Goal: Task Accomplishment & Management: Complete application form

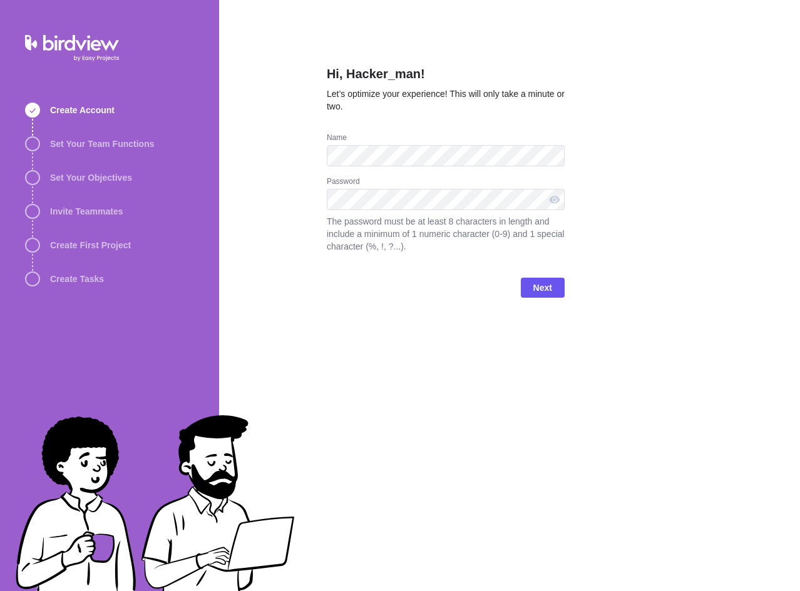
click at [536, 293] on span "Next" at bounding box center [542, 287] width 19 height 15
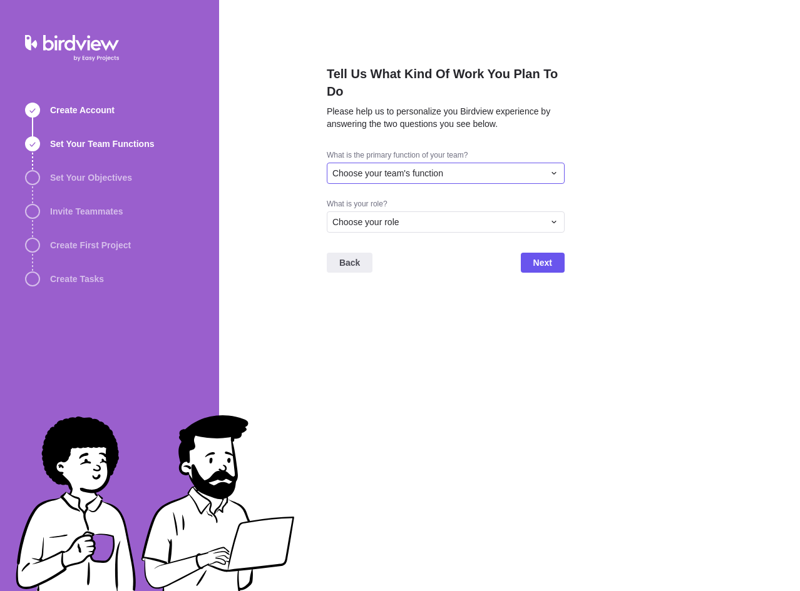
click at [471, 176] on div "Choose your team's function" at bounding box center [437, 173] width 211 height 13
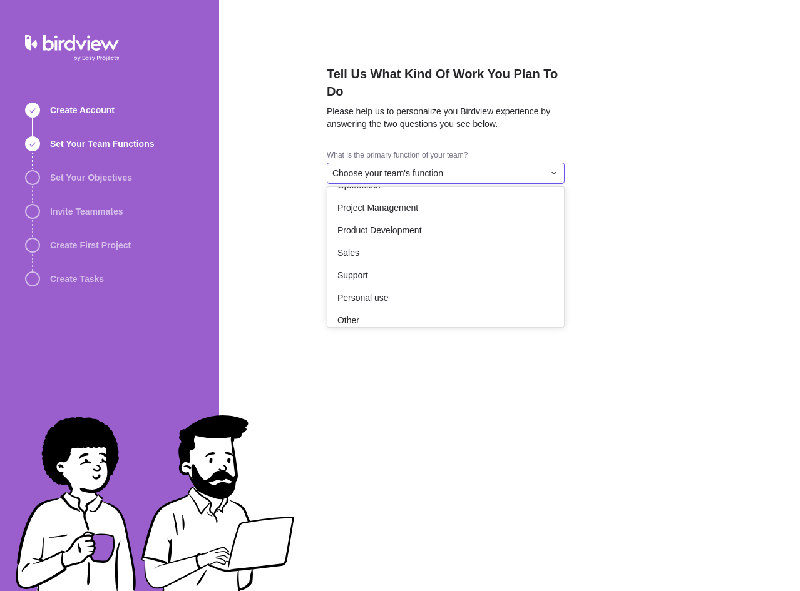
scroll to position [230, 0]
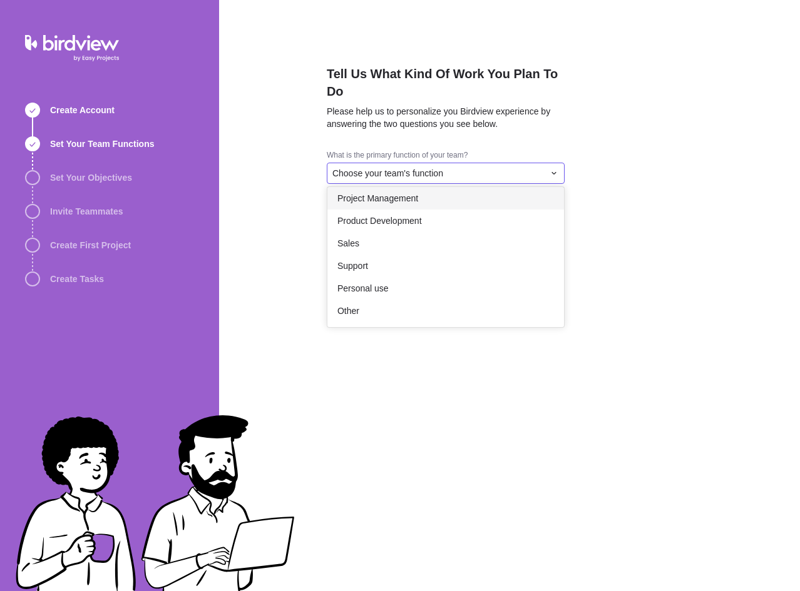
click at [437, 191] on div "Project Management" at bounding box center [445, 198] width 237 height 23
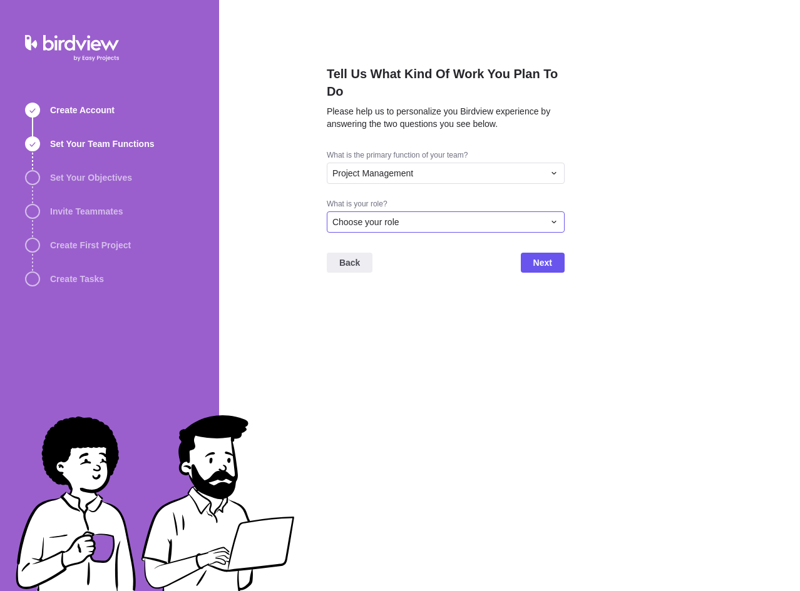
click at [357, 227] on span "Choose your role" at bounding box center [365, 222] width 67 height 13
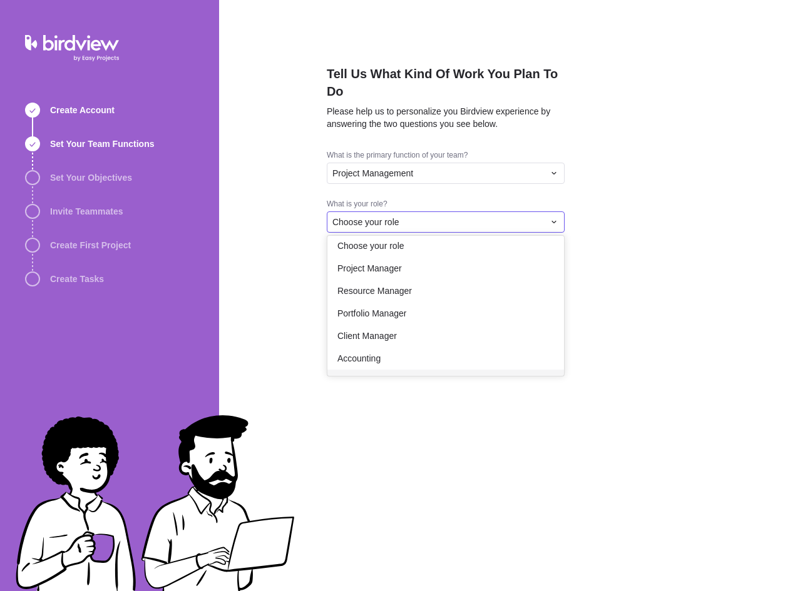
scroll to position [0, 0]
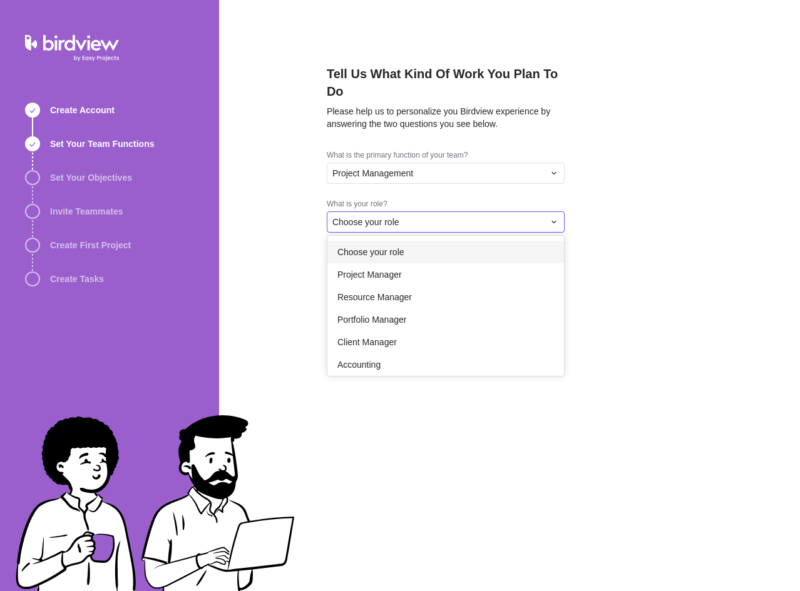
click at [419, 183] on div "Tell Us What Kind Of Work You Plan To Do Please help us to personalize you Bird…" at bounding box center [509, 295] width 581 height 591
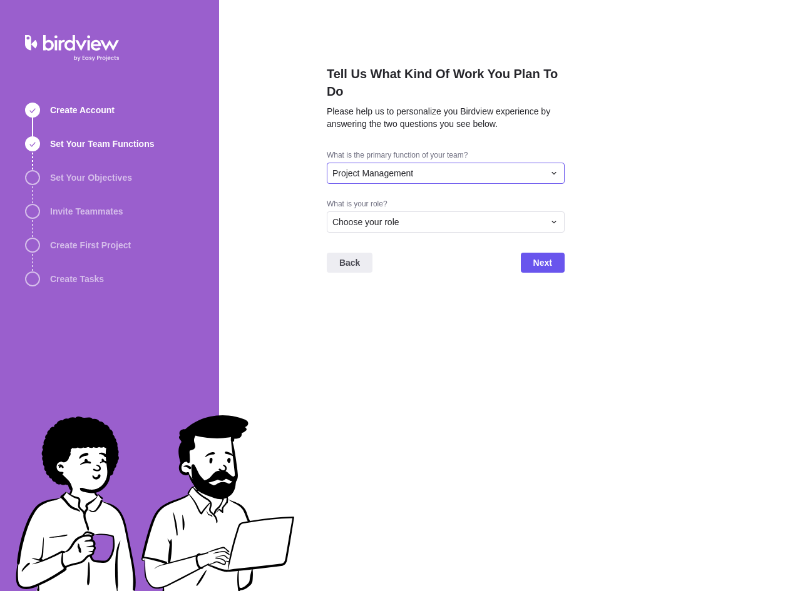
click at [430, 181] on div "Project Management" at bounding box center [446, 173] width 238 height 21
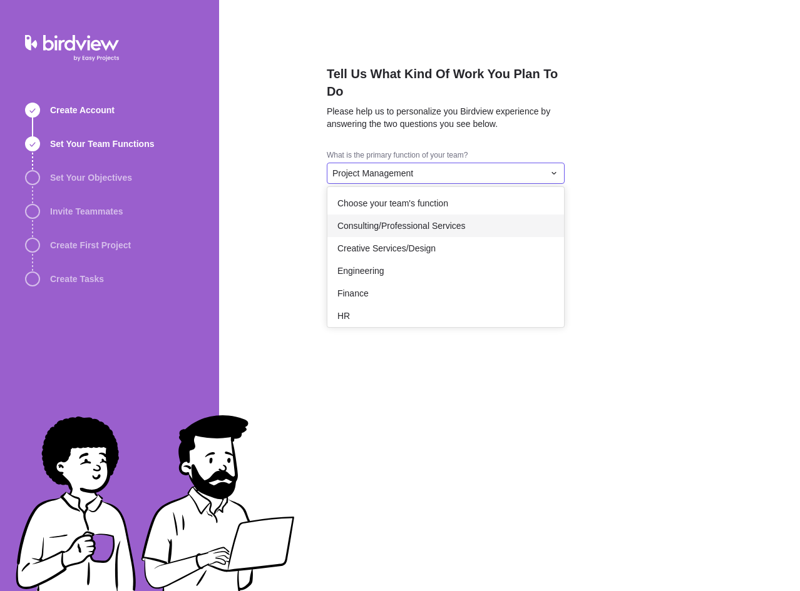
click at [420, 220] on span "Consulting/Professional Services" at bounding box center [401, 226] width 128 height 13
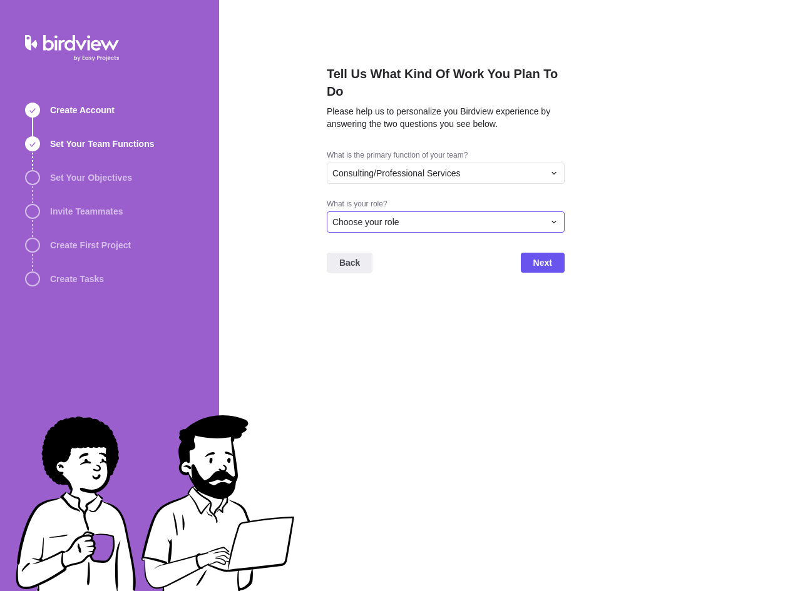
click at [410, 220] on div "Choose your role" at bounding box center [437, 222] width 211 height 13
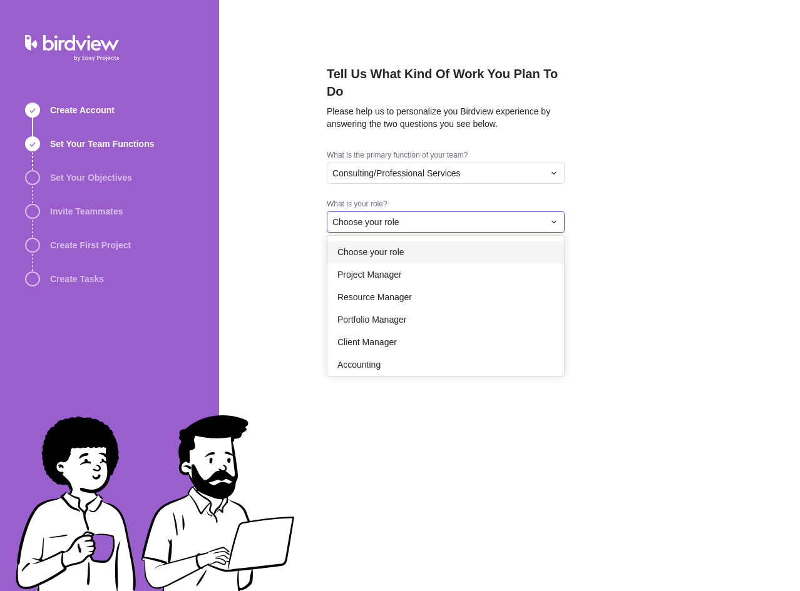
click at [467, 177] on div "Tell Us What Kind Of Work You Plan To Do Please help us to personalize you Bird…" at bounding box center [509, 295] width 581 height 591
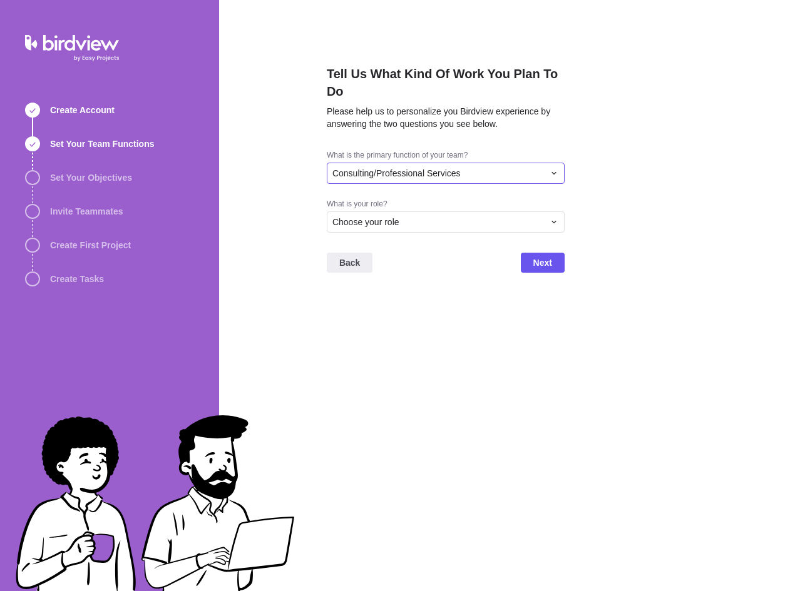
click at [467, 177] on div "Consulting/Professional Services" at bounding box center [437, 173] width 211 height 13
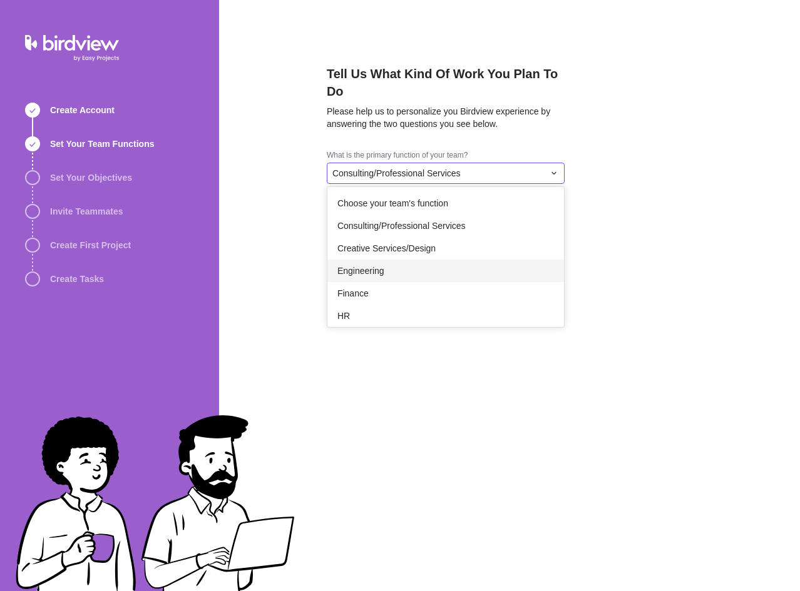
click at [400, 272] on div "Engineering" at bounding box center [445, 271] width 237 height 23
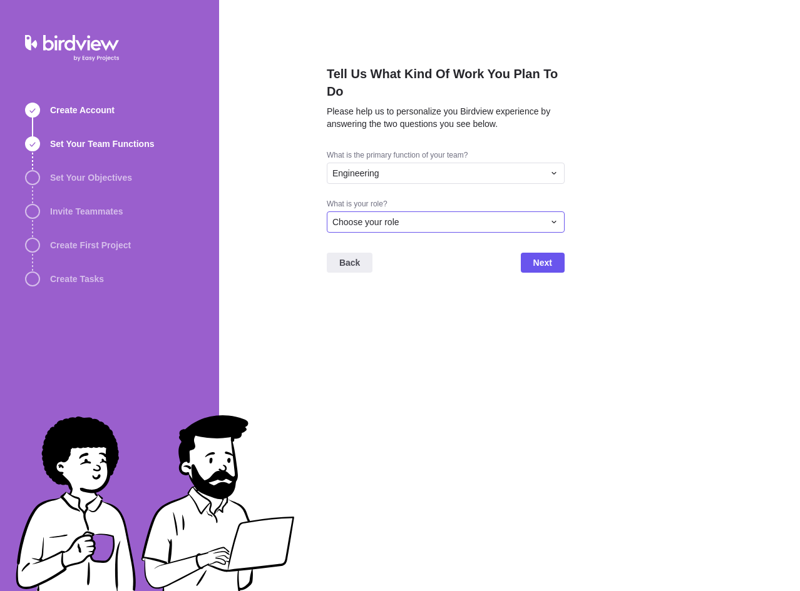
click at [414, 226] on div "Choose your role" at bounding box center [437, 222] width 211 height 13
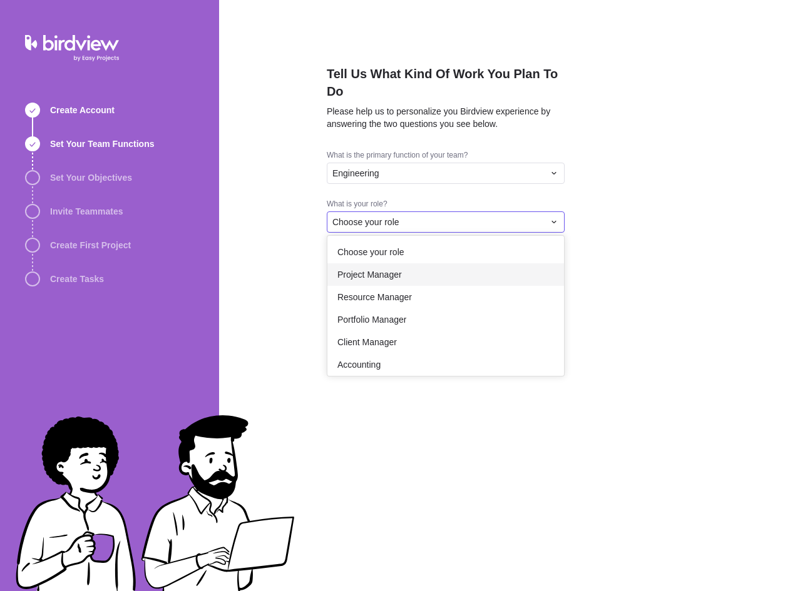
click at [414, 278] on div "Project Manager" at bounding box center [445, 274] width 237 height 23
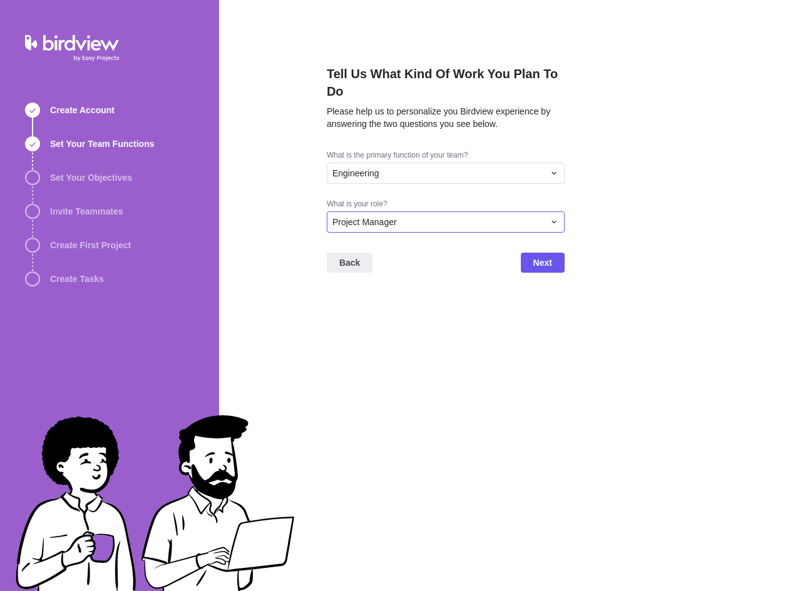
click at [437, 220] on div "Project Manager" at bounding box center [437, 222] width 211 height 13
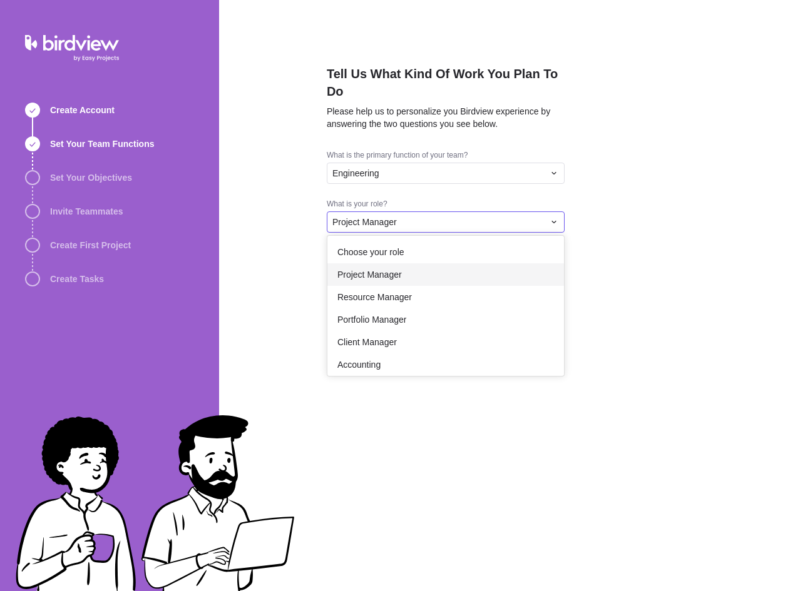
click at [464, 273] on div "Project Manager" at bounding box center [445, 274] width 237 height 23
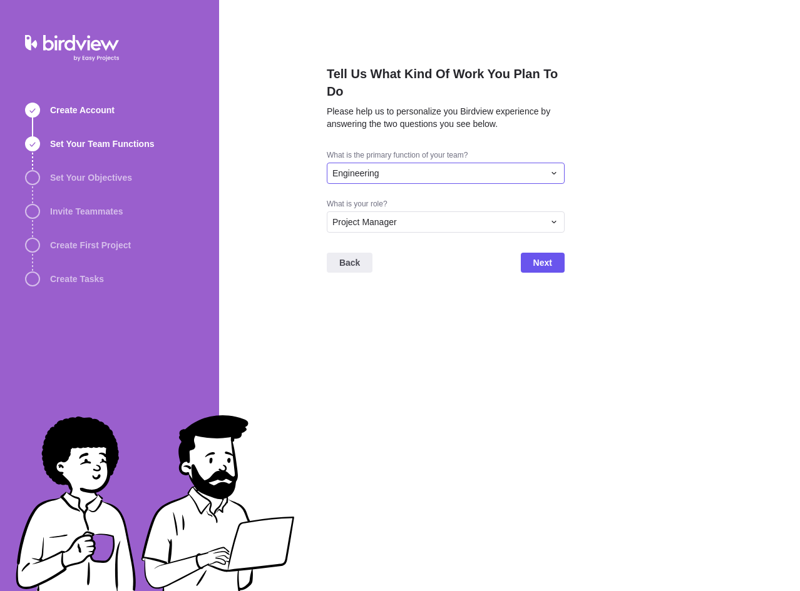
click at [462, 180] on div "Engineering" at bounding box center [446, 173] width 238 height 21
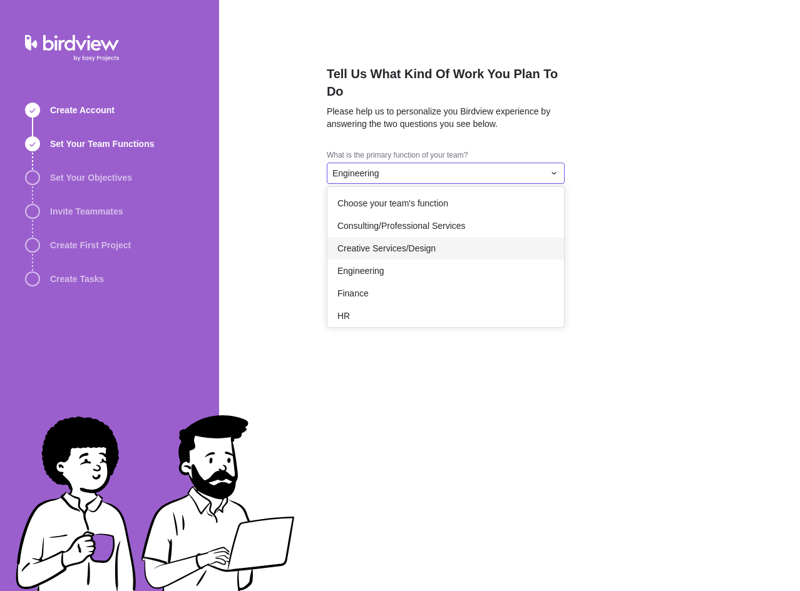
click at [421, 245] on span "Creative Services/Design" at bounding box center [386, 248] width 98 height 13
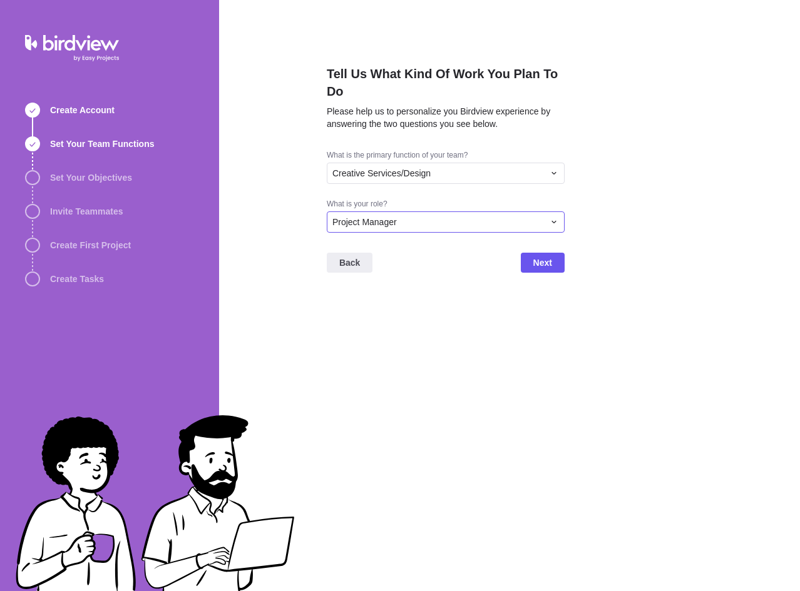
click at [516, 226] on div "Project Manager" at bounding box center [437, 222] width 211 height 13
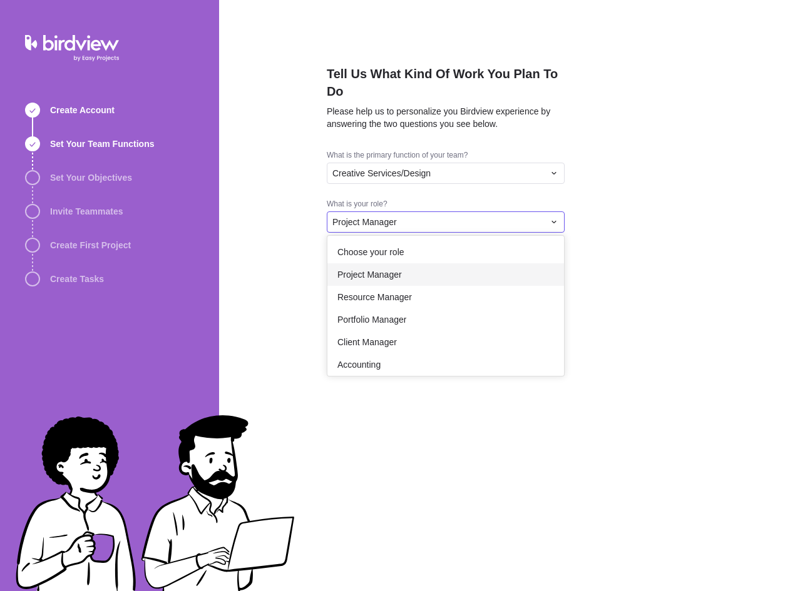
click at [474, 282] on div "Project Manager" at bounding box center [445, 274] width 237 height 23
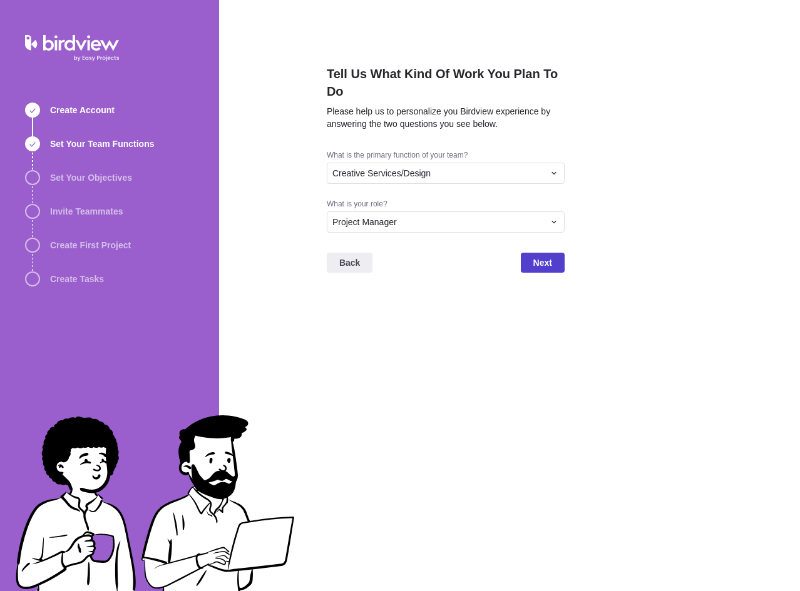
click at [541, 270] on span "Next" at bounding box center [543, 263] width 44 height 20
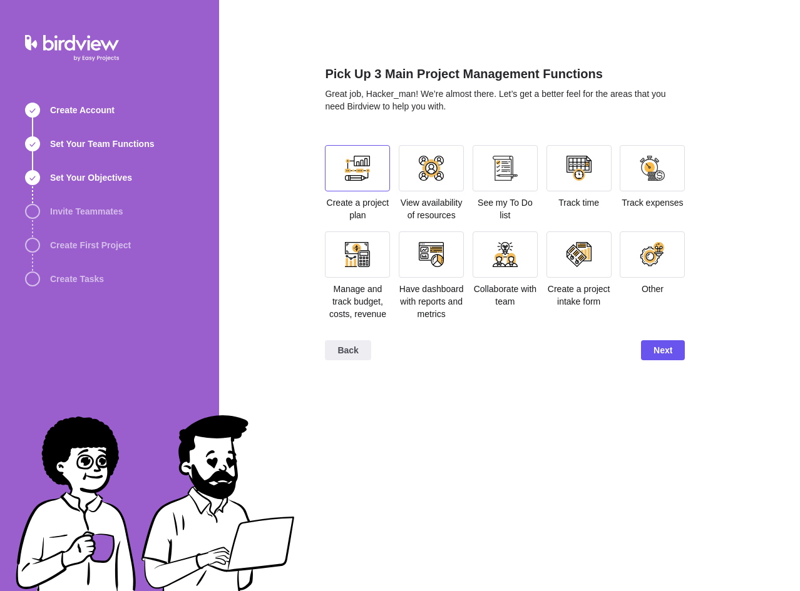
click at [342, 171] on div at bounding box center [357, 168] width 65 height 46
click at [494, 176] on div at bounding box center [504, 168] width 25 height 25
click at [507, 270] on div at bounding box center [504, 254] width 65 height 46
click at [664, 353] on span "Next" at bounding box center [662, 350] width 19 height 15
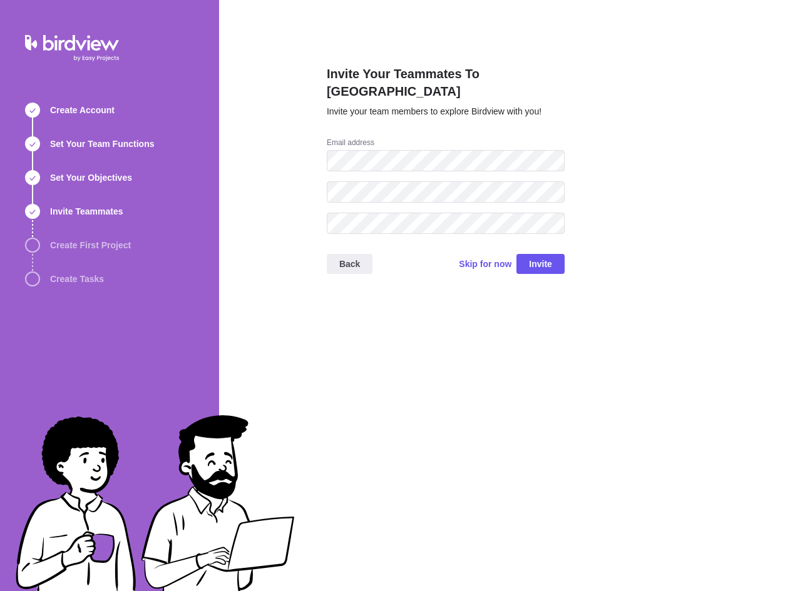
click at [419, 159] on div at bounding box center [446, 165] width 238 height 31
click at [493, 258] on span "Skip for now" at bounding box center [485, 264] width 53 height 13
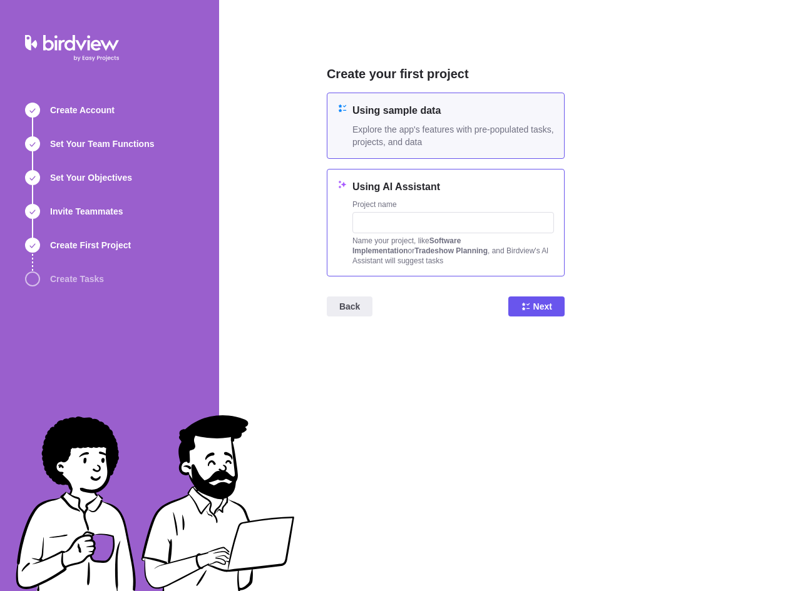
click at [462, 202] on div "Project name" at bounding box center [452, 206] width 201 height 13
click at [469, 111] on h4 "Using sample data" at bounding box center [452, 110] width 201 height 15
click at [535, 307] on span "Next" at bounding box center [542, 306] width 19 height 15
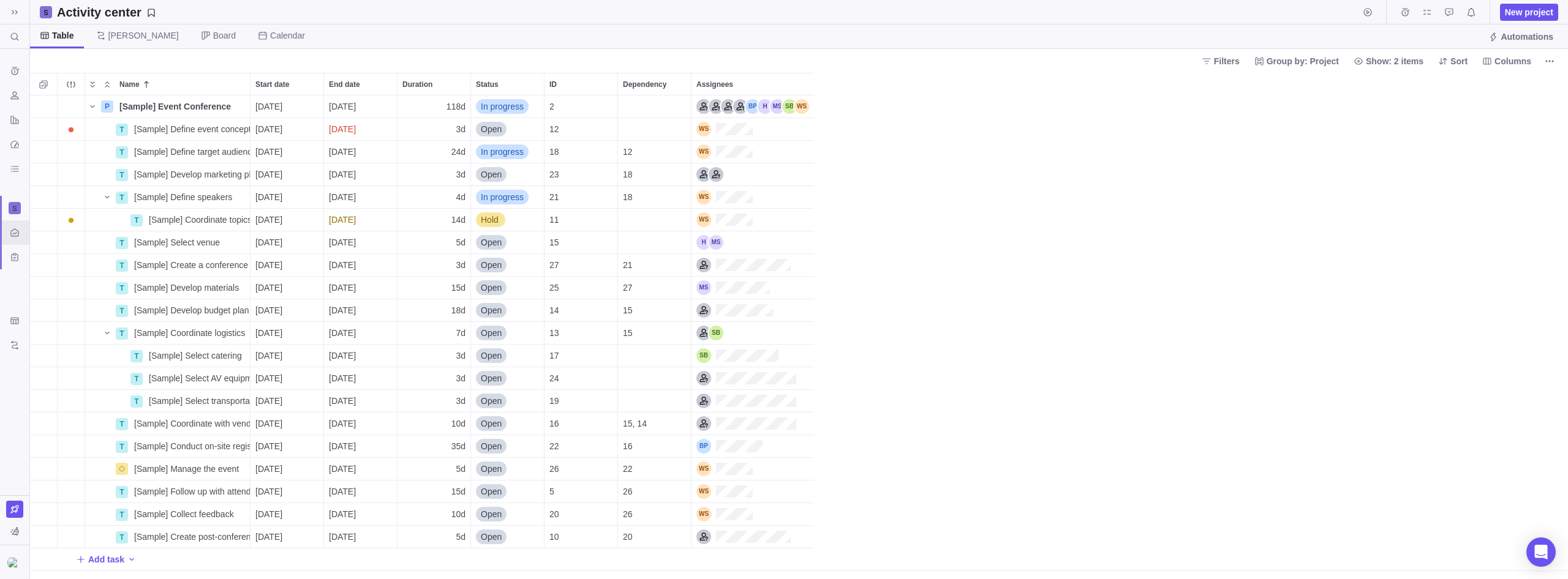
scroll to position [483, 1538]
click at [22, 11] on span at bounding box center [15, 13] width 18 height 18
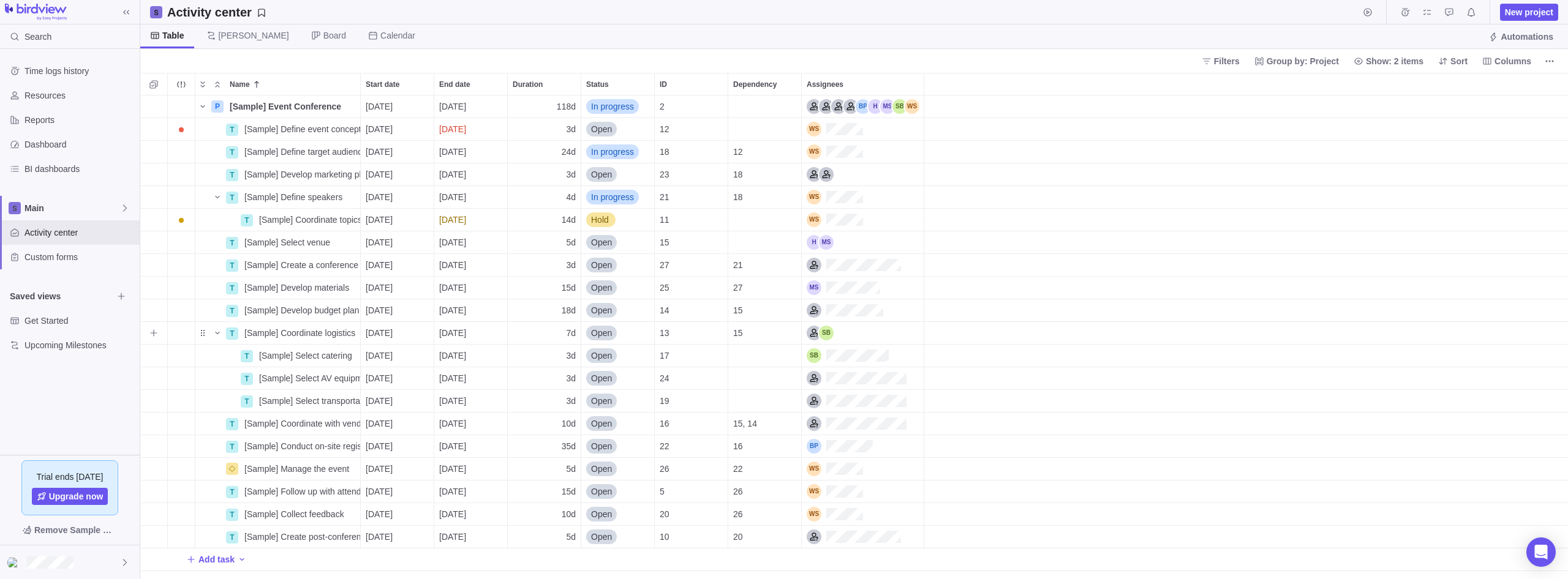
click at [782, 337] on div "grid" at bounding box center [1246, 333] width 644 height 22
click at [606, 218] on span "Hold" at bounding box center [600, 219] width 18 height 13
click at [782, 257] on div "Name Start date End date Duration Status ID Dependency Assignees P [Sample] Eve…" at bounding box center [853, 325] width 1427 height 506
click at [71, 101] on span "Resources" at bounding box center [79, 95] width 111 height 13
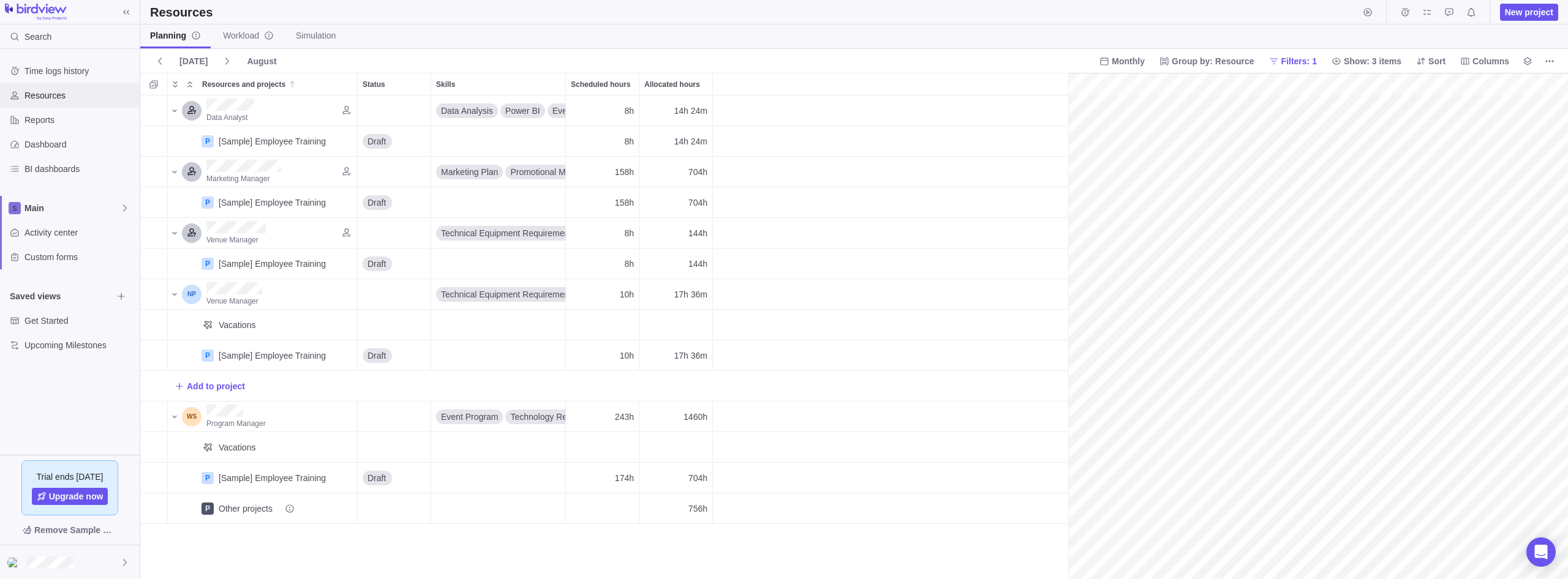
scroll to position [0, 193]
